Goal: Navigation & Orientation: Find specific page/section

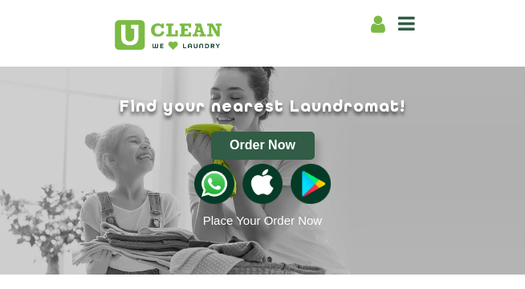
click at [161, 33] on img at bounding box center [168, 35] width 107 height 30
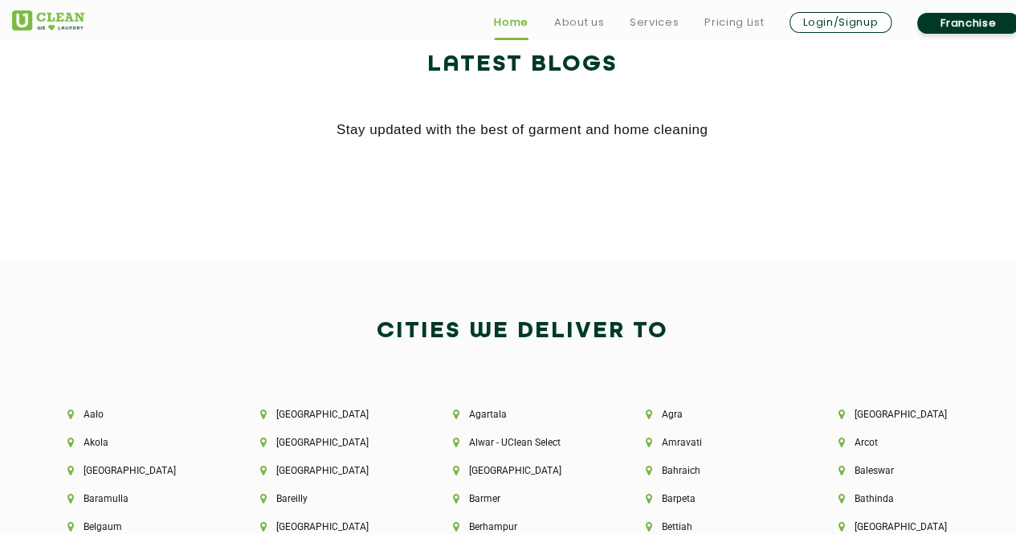
scroll to position [651, 0]
